Goal: Task Accomplishment & Management: Use online tool/utility

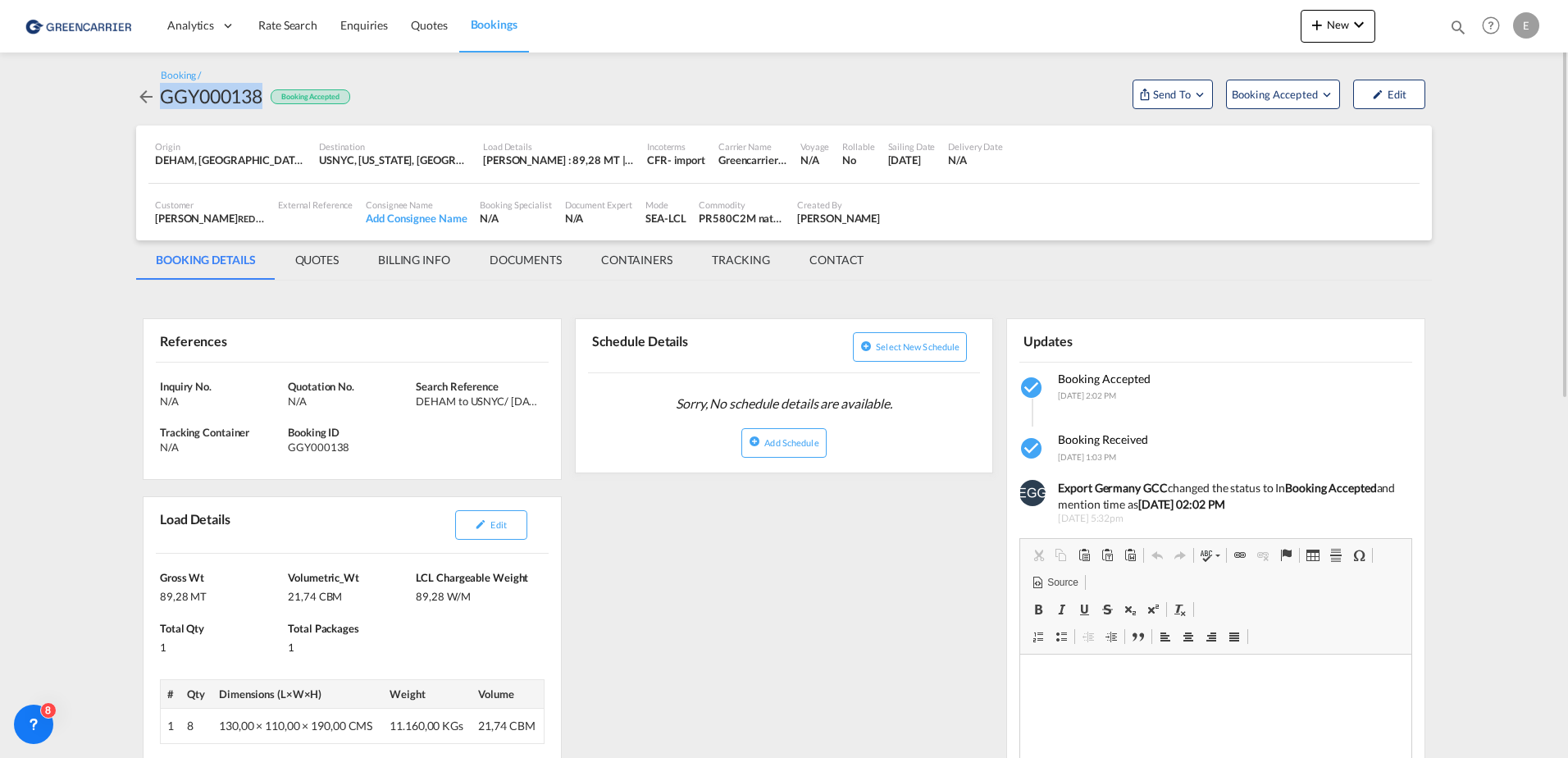
scroll to position [1, 0]
drag, startPoint x: 0, startPoint y: 0, endPoint x: 1170, endPoint y: 96, distance: 1173.9
click at [1170, 96] on span "Send To" at bounding box center [1172, 94] width 41 height 16
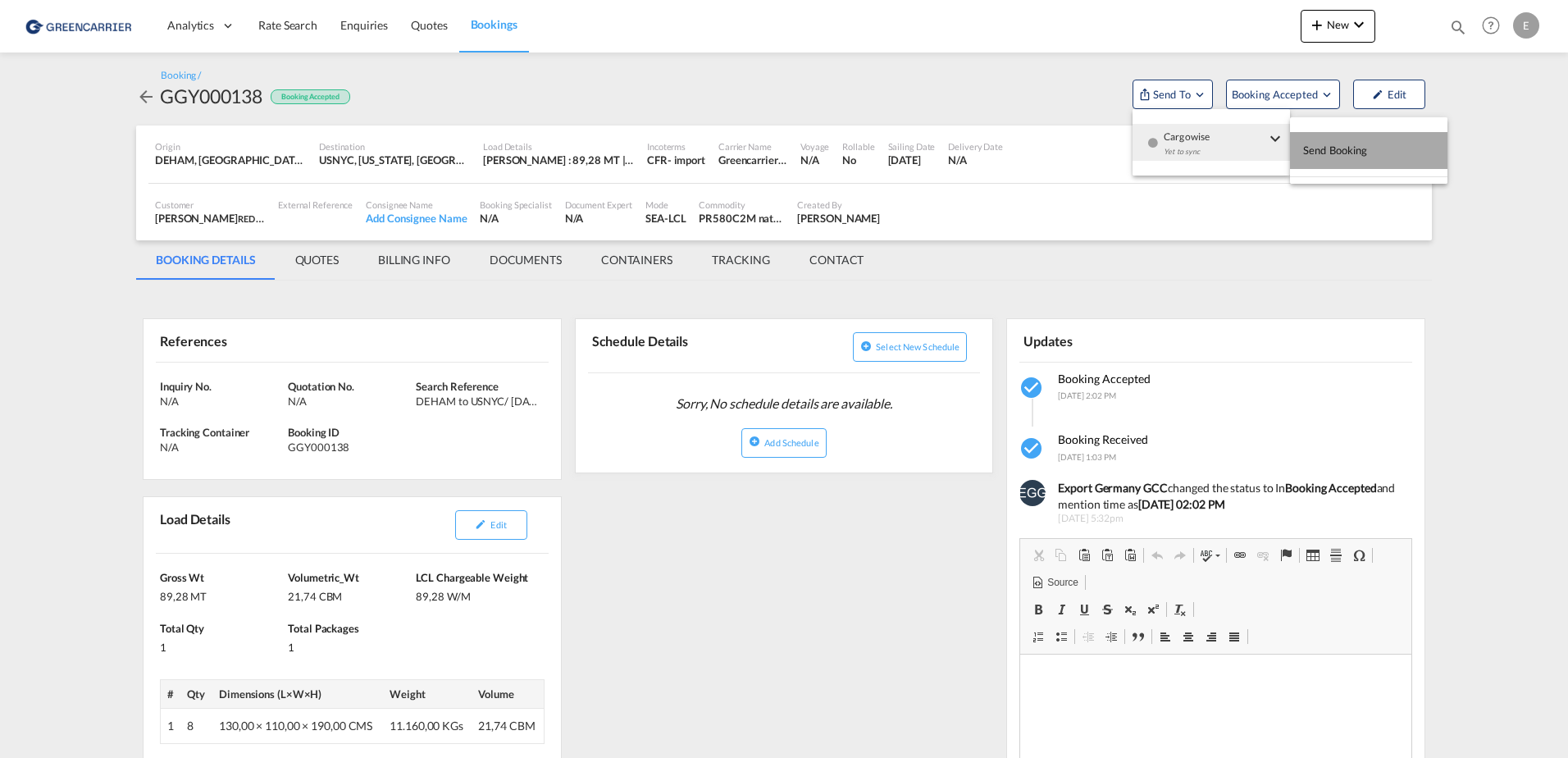
click at [1325, 142] on span "Send Booking" at bounding box center [1335, 149] width 64 height 26
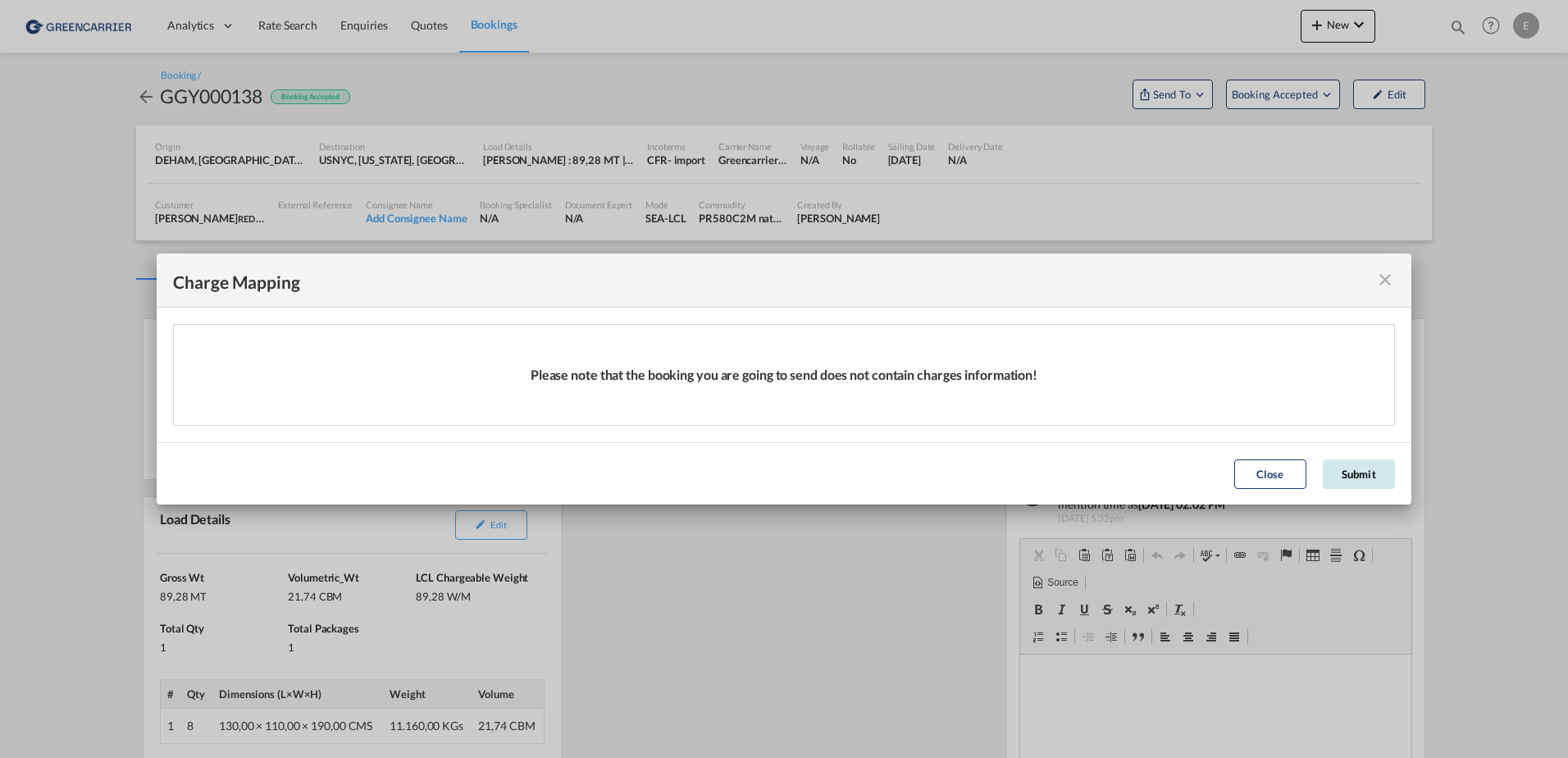
click at [1351, 470] on button "Submit" at bounding box center [1358, 474] width 72 height 30
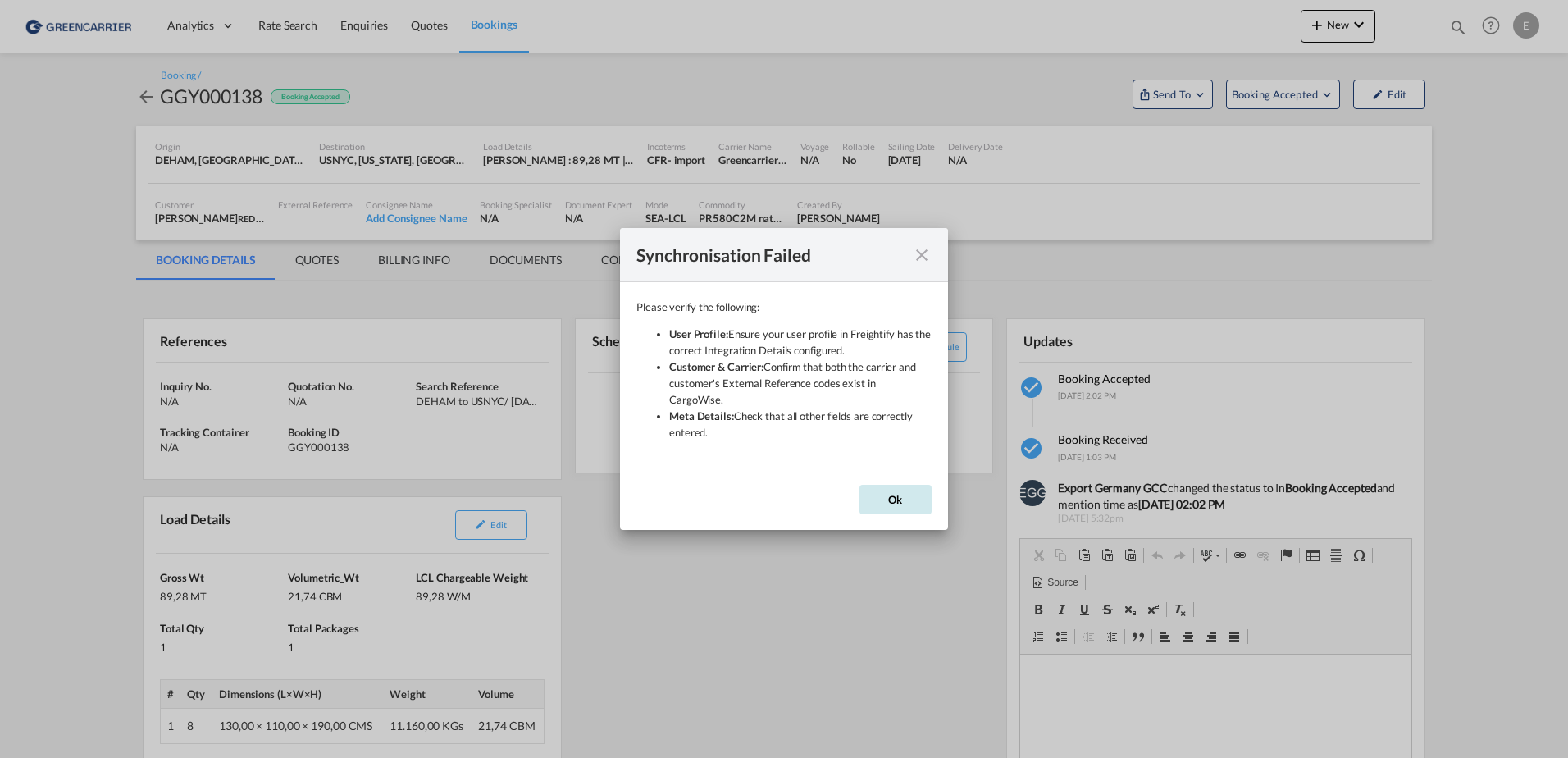
click at [906, 494] on button "Ok" at bounding box center [895, 499] width 72 height 30
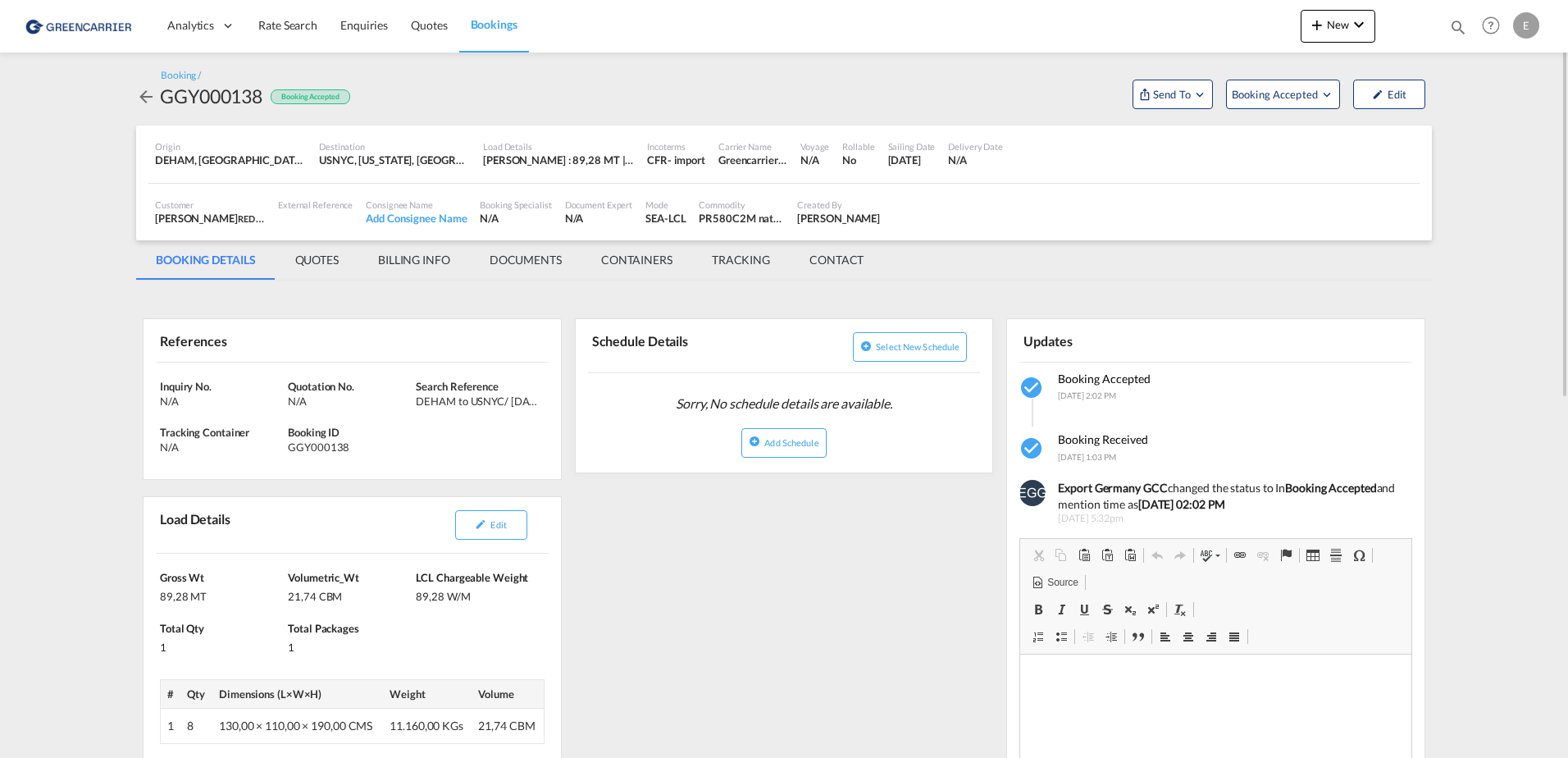
click at [149, 98] on md-icon "icon-arrow-left" at bounding box center [146, 96] width 19 height 19
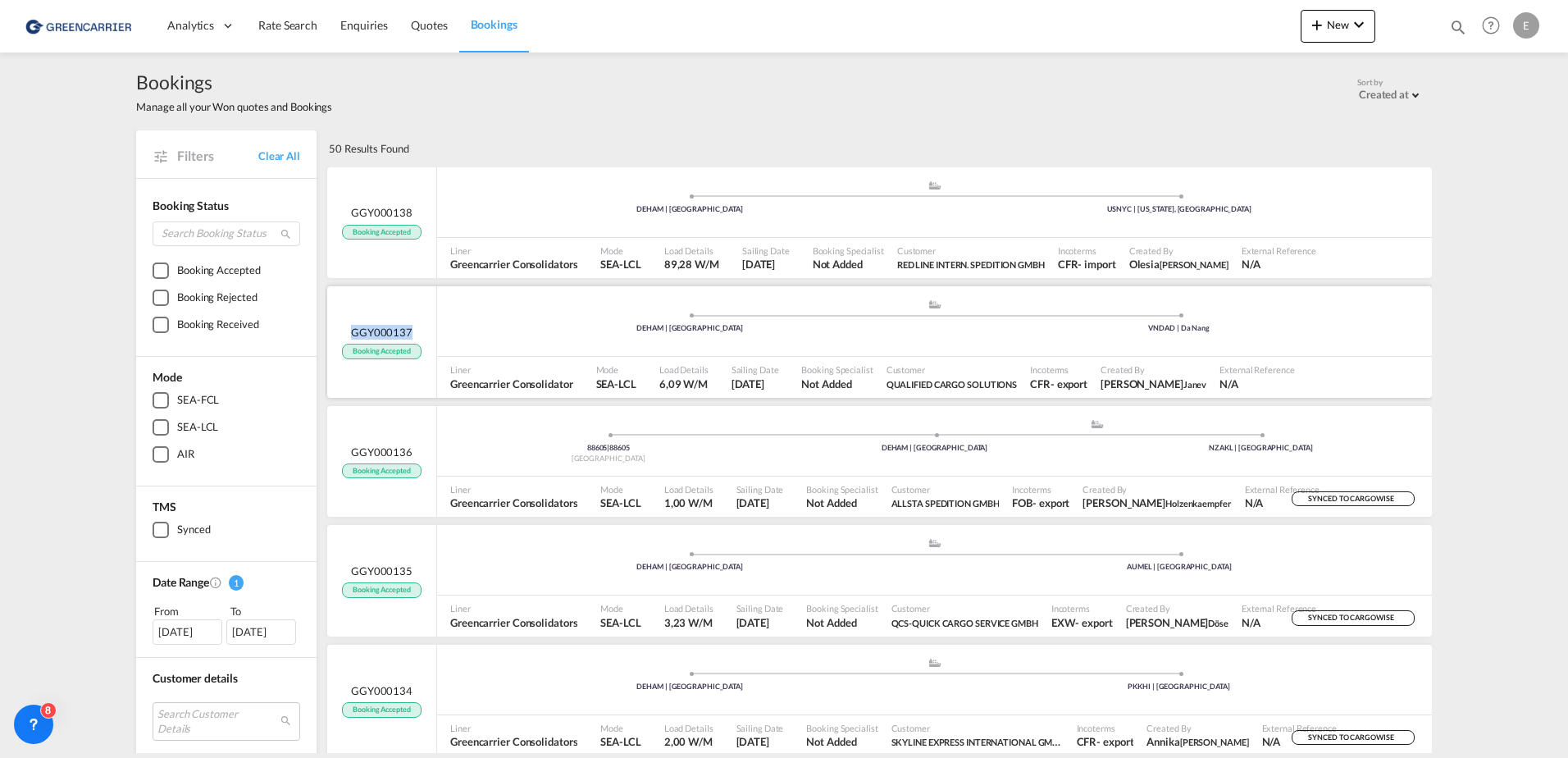
drag, startPoint x: 418, startPoint y: 327, endPoint x: 348, endPoint y: 336, distance: 70.6
click at [348, 336] on div "GGY000137 Booking Accepted" at bounding box center [382, 342] width 110 height 112
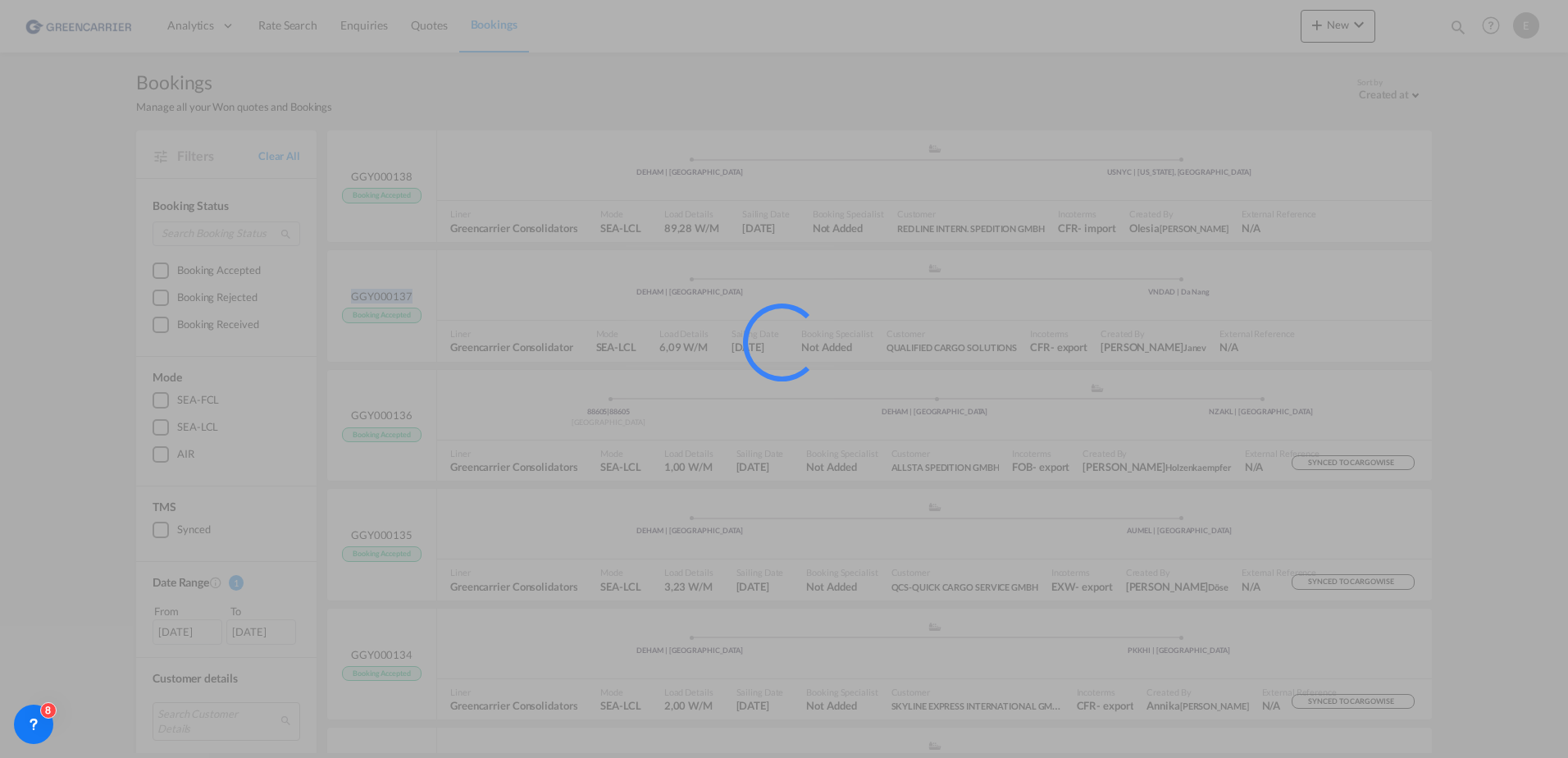
copy span "GGY000137"
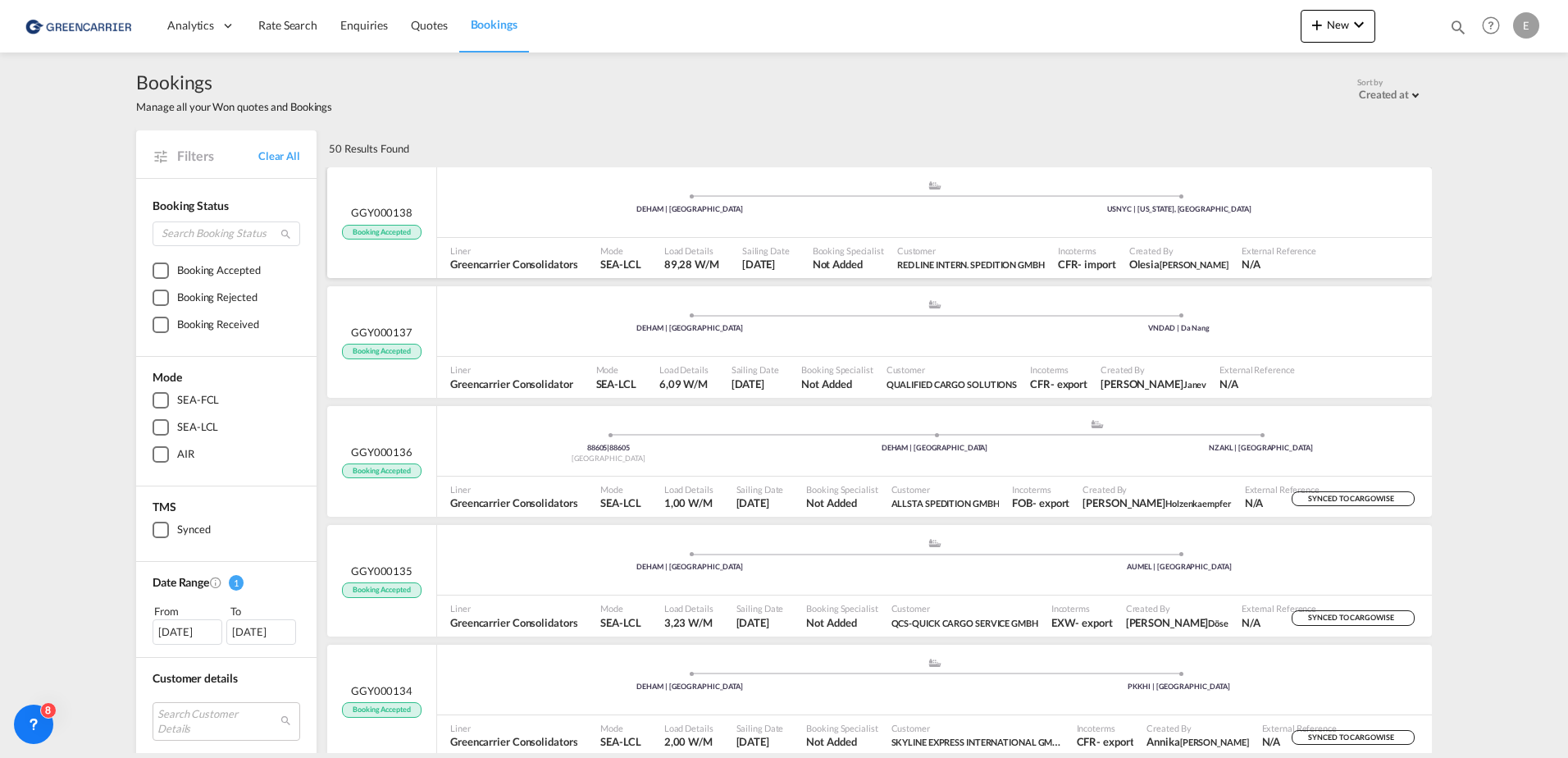
click at [502, 233] on div ".a{fill:#aaa8ad;} .a{fill:#aaa8ad;} DEHAM | Hamburg USNYC | New York, NY" at bounding box center [934, 202] width 995 height 70
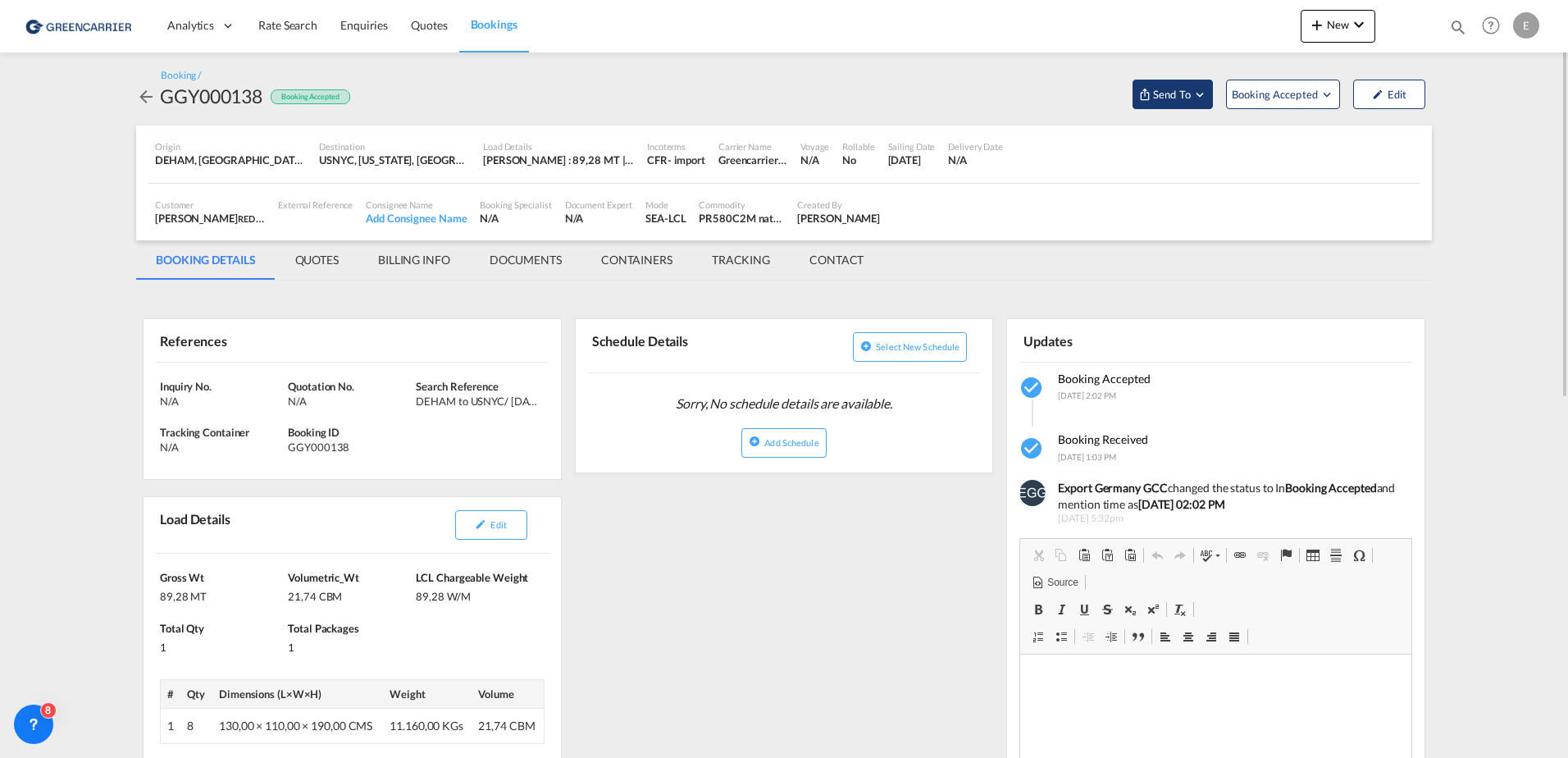
click at [1173, 104] on button "Send To" at bounding box center [1173, 94] width 81 height 30
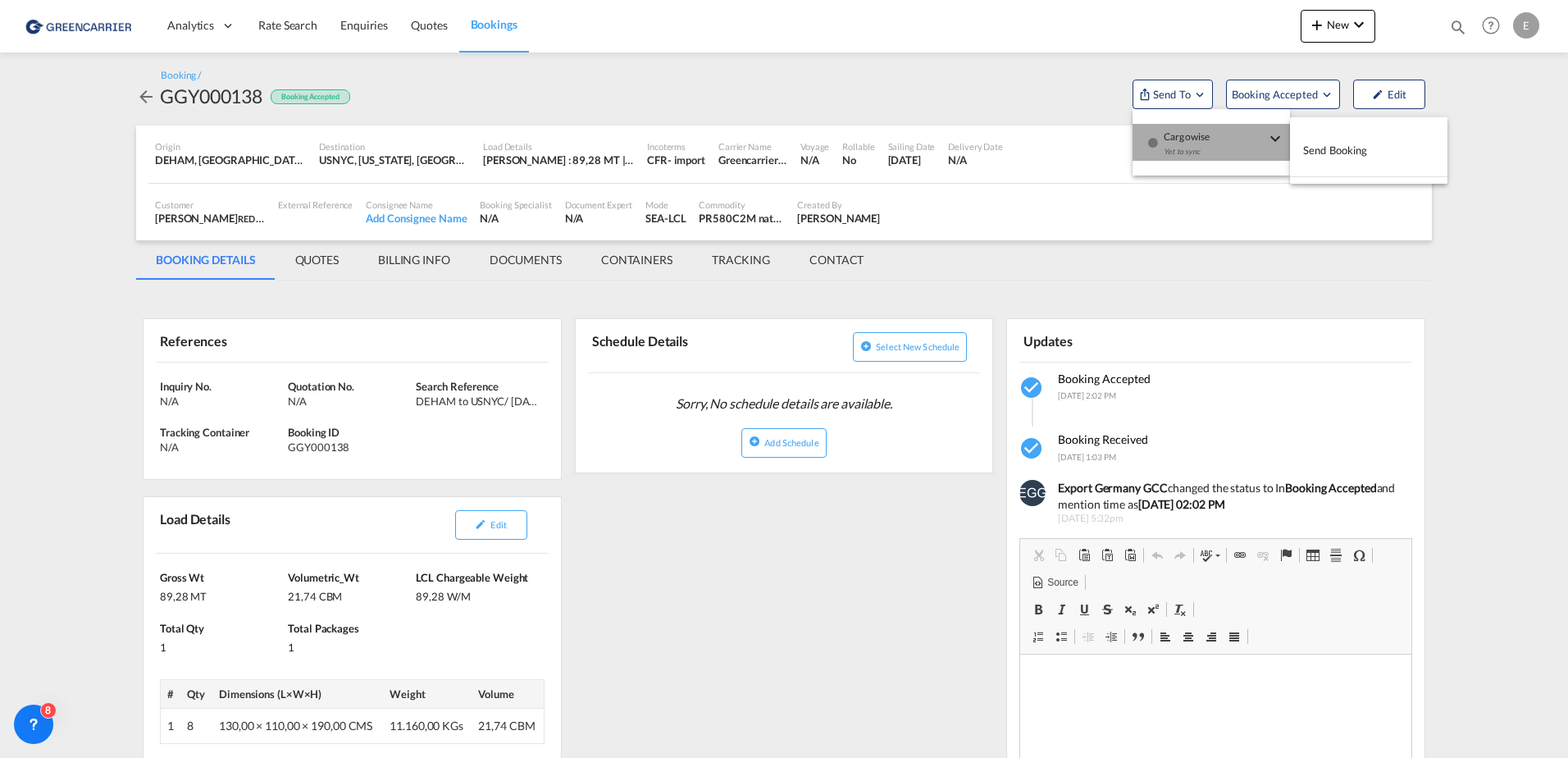
click at [1190, 148] on div "Yet to sync" at bounding box center [1215, 156] width 102 height 35
click at [1353, 154] on span "Send Booking" at bounding box center [1335, 149] width 64 height 26
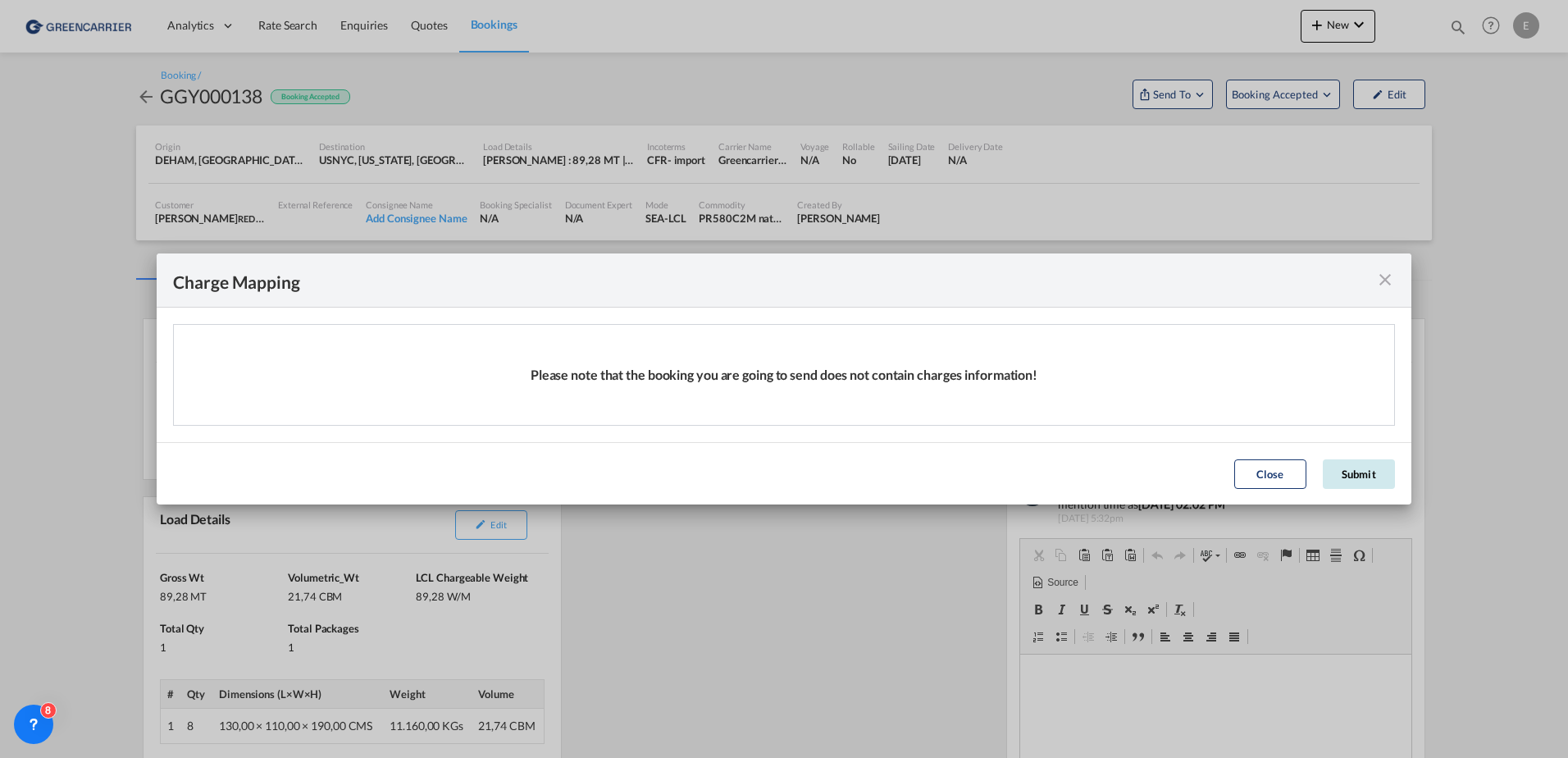
click at [1364, 472] on button "Submit" at bounding box center [1358, 474] width 72 height 30
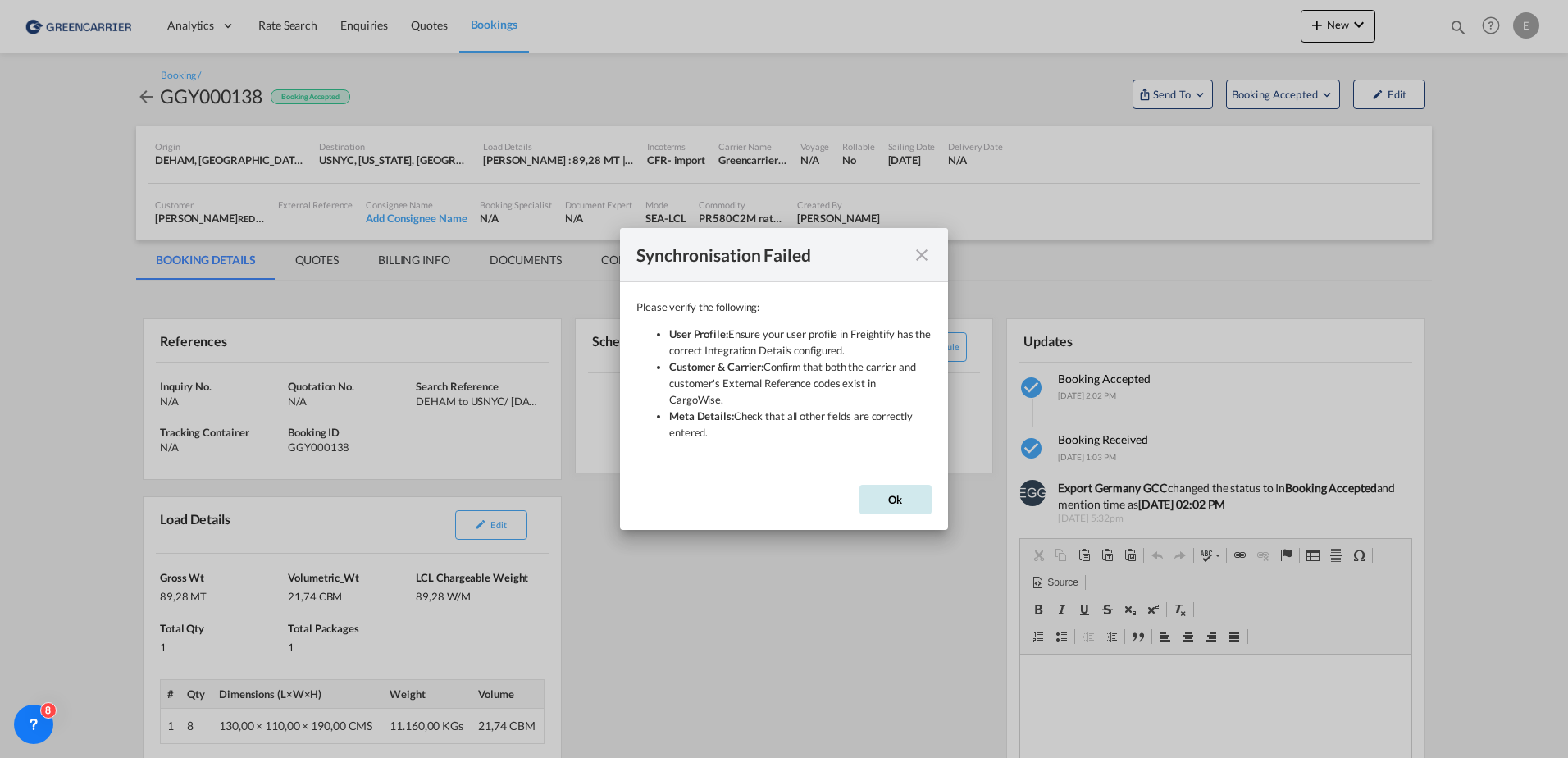
click at [901, 494] on button "Ok" at bounding box center [895, 499] width 72 height 30
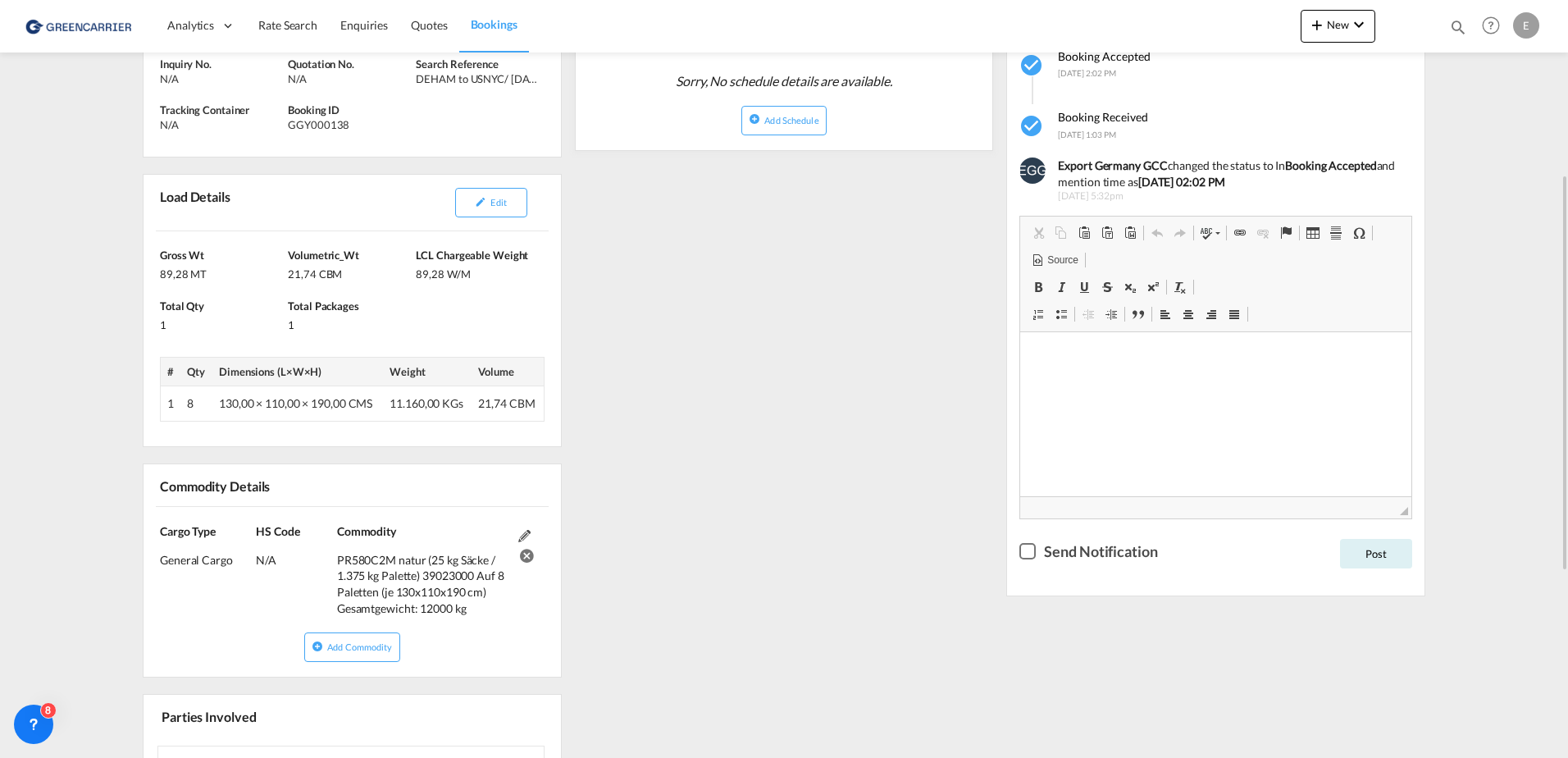
scroll to position [327, 0]
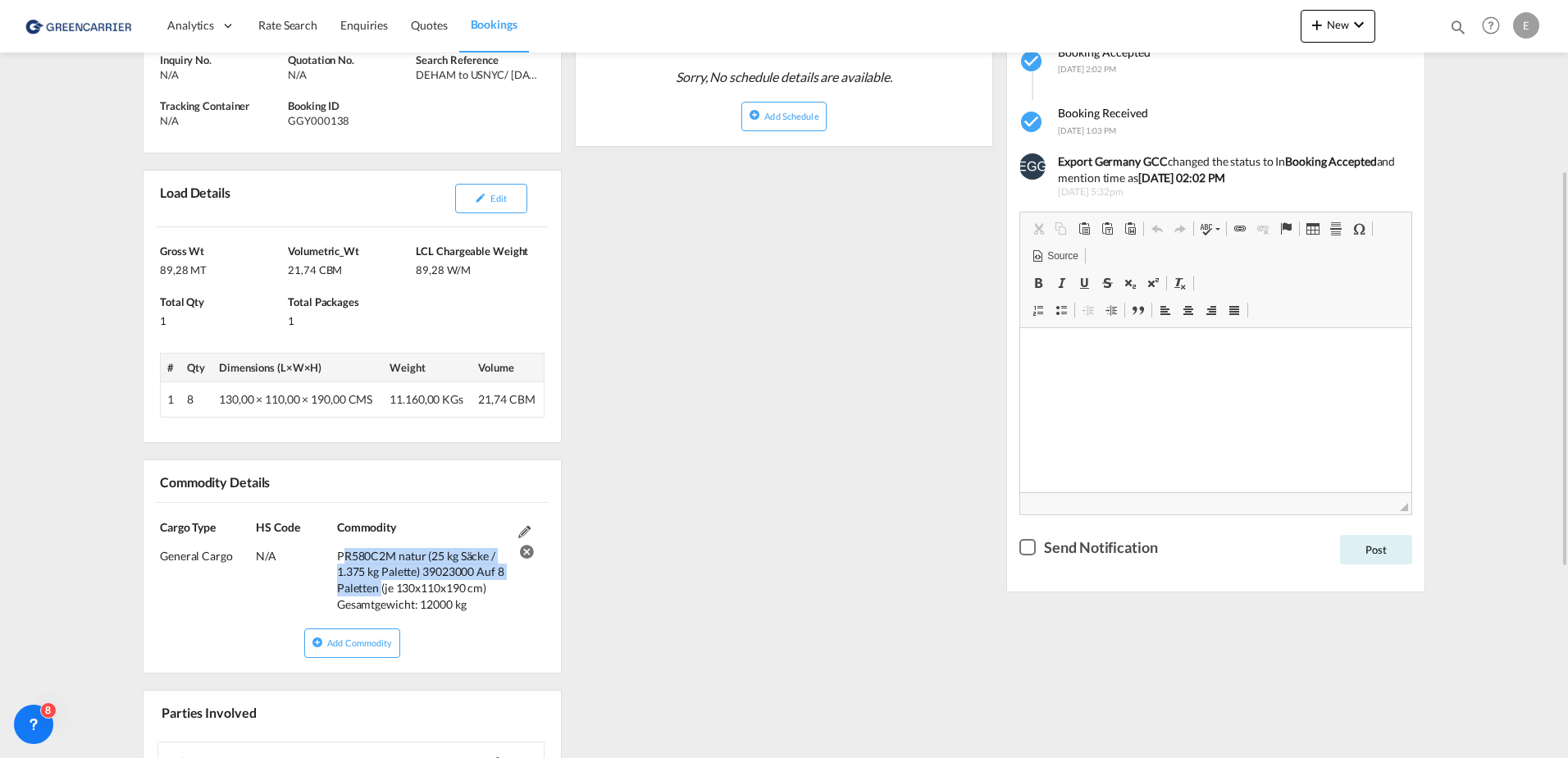
drag, startPoint x: 338, startPoint y: 552, endPoint x: 380, endPoint y: 584, distance: 52.8
click at [380, 584] on div "PR580C2M natur (25 kg Säcke / 1.375 kg Palette) 39023000 Auf 8 Paletten (je 130…" at bounding box center [424, 573] width 173 height 76
copy div "PR580C2M natur (25 kg Säcke / 1.375 kg Palette) 39023000 Auf 8 Paletten"
